Goal: Browse casually

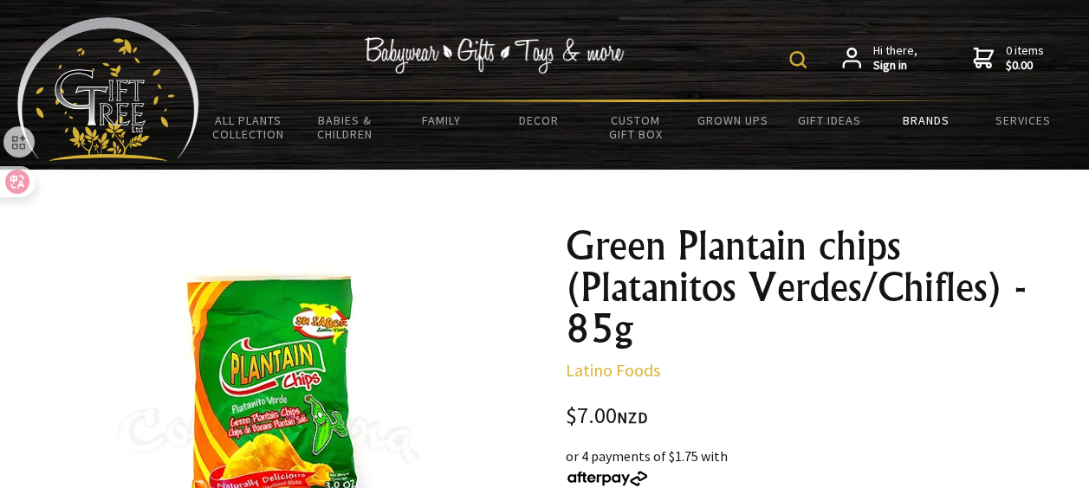
click at [921, 119] on link "Brands" at bounding box center [925, 120] width 97 height 36
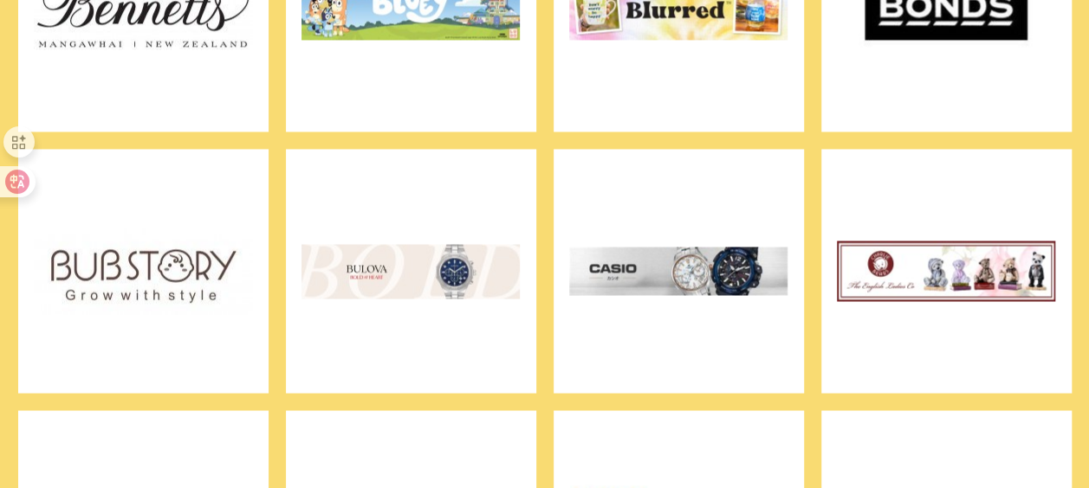
scroll to position [1381, 0]
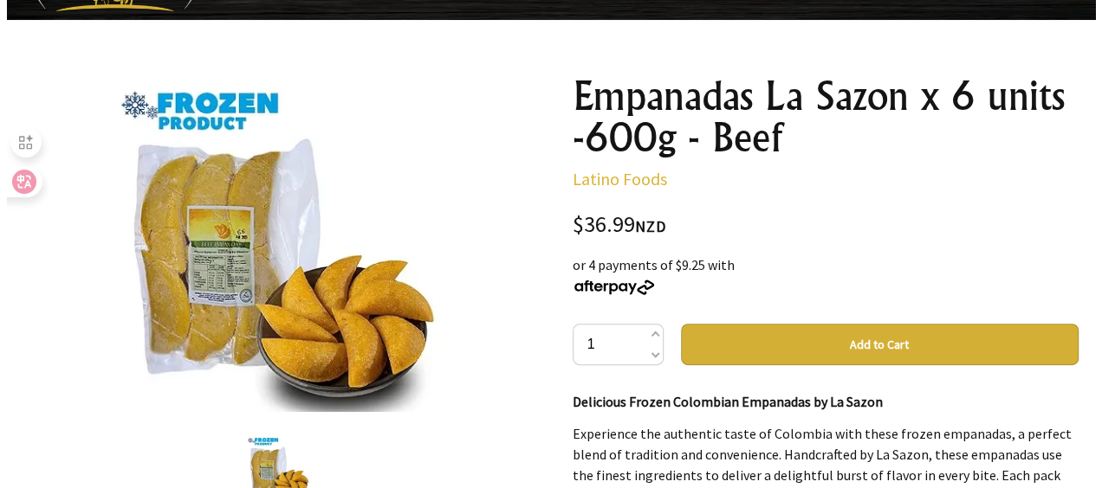
scroll to position [213, 0]
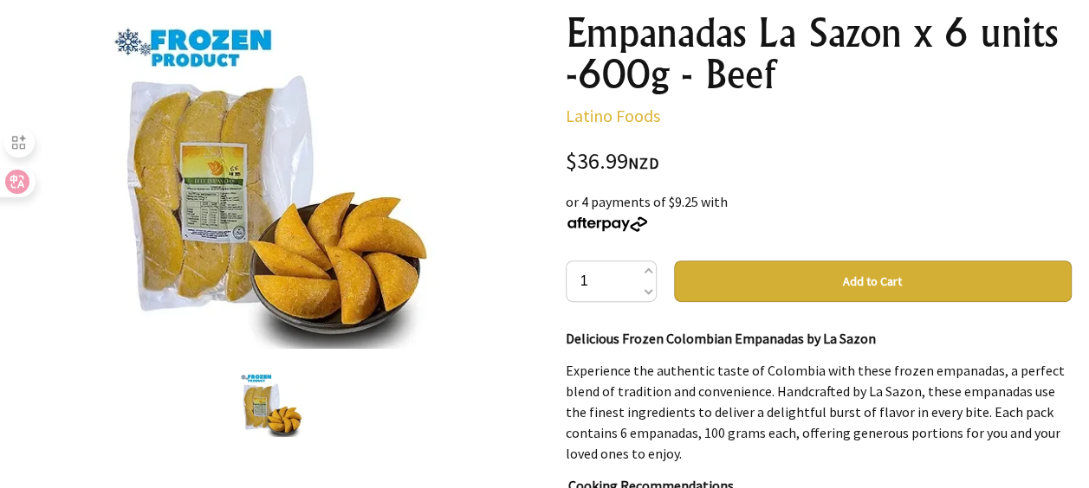
click at [331, 249] on img at bounding box center [270, 180] width 337 height 337
